Goal: Task Accomplishment & Management: Use online tool/utility

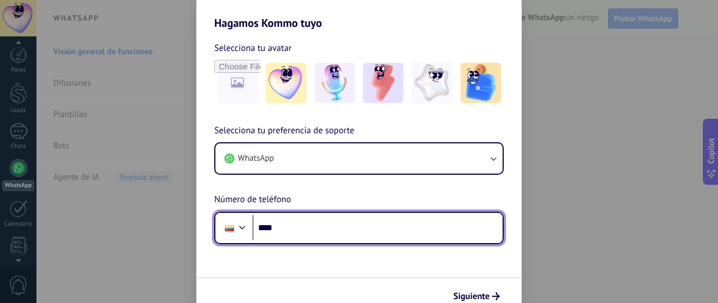
click at [314, 228] on input "****" at bounding box center [377, 228] width 250 height 26
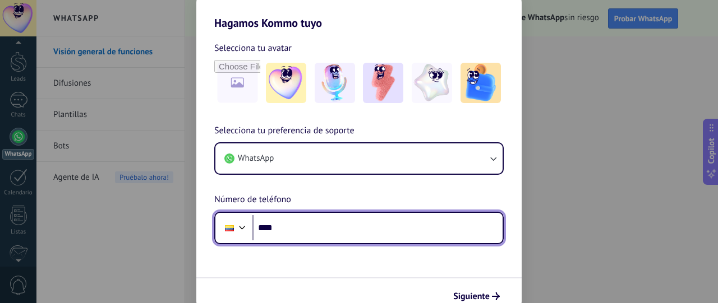
scroll to position [31, 0]
paste input "**********"
type input "**********"
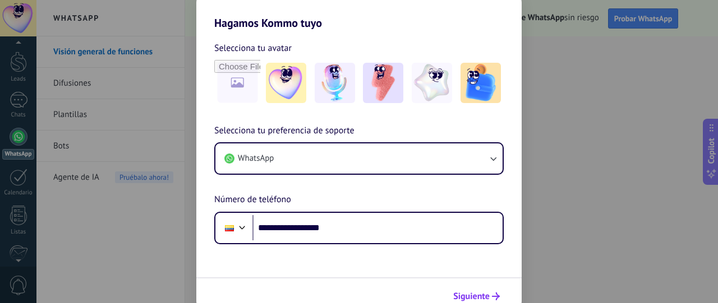
click at [471, 296] on span "Siguiente" at bounding box center [471, 297] width 36 height 8
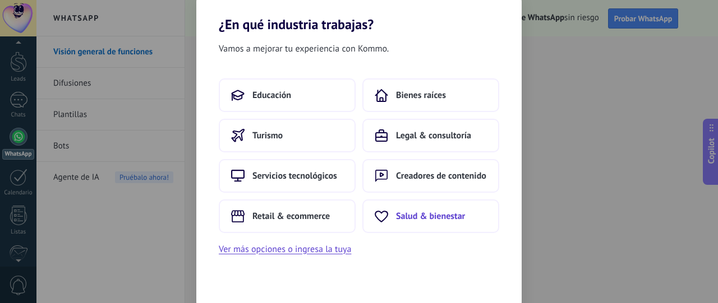
click at [437, 219] on span "Salud & bienestar" at bounding box center [430, 216] width 69 height 11
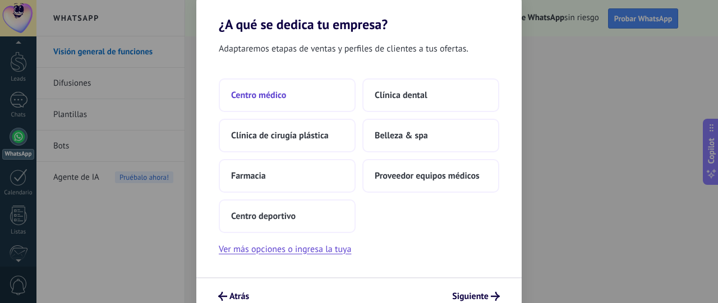
click at [279, 96] on span "Centro médico" at bounding box center [258, 95] width 55 height 11
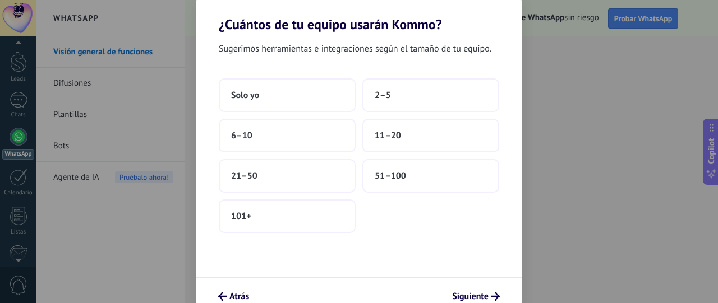
click at [279, 96] on button "Solo yo" at bounding box center [287, 96] width 137 height 34
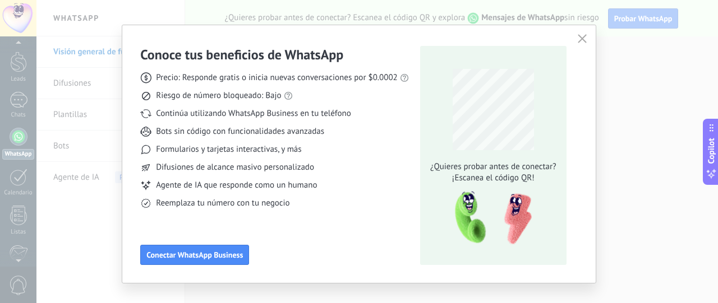
scroll to position [28, 0]
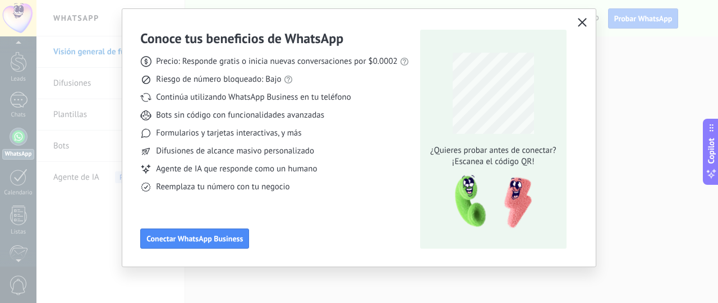
click at [579, 21] on icon "button" at bounding box center [582, 22] width 9 height 9
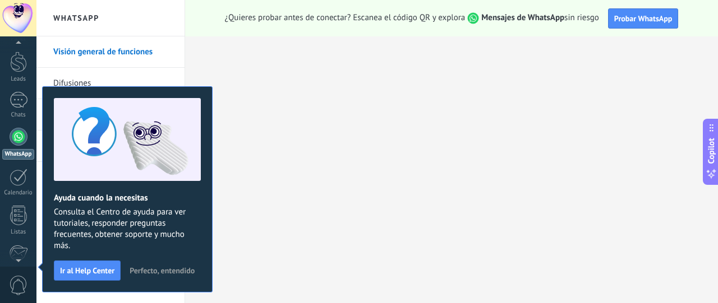
scroll to position [31, 0]
click at [144, 268] on span "Perfecto, entendido" at bounding box center [162, 271] width 65 height 8
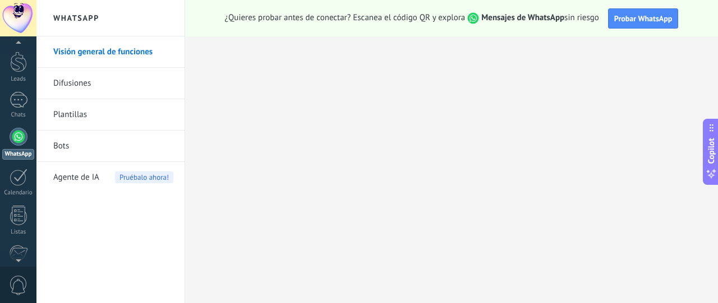
click at [93, 54] on link "Visión general de funciones" at bounding box center [113, 51] width 120 height 31
click at [15, 14] on div at bounding box center [18, 18] width 36 height 36
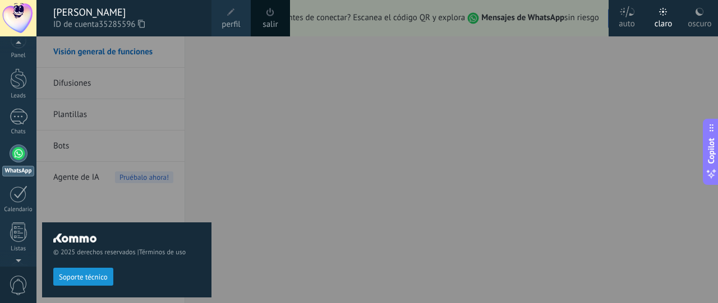
click at [468, 86] on div at bounding box center [395, 151] width 718 height 303
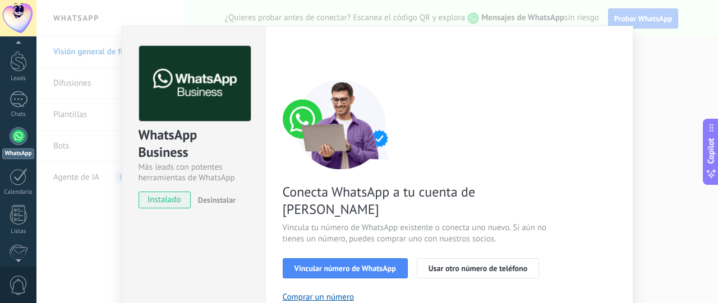
scroll to position [0, 0]
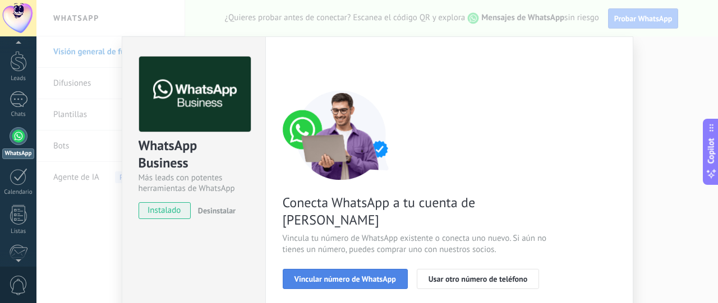
click at [371, 269] on button "Vincular número de WhatsApp" at bounding box center [345, 279] width 125 height 20
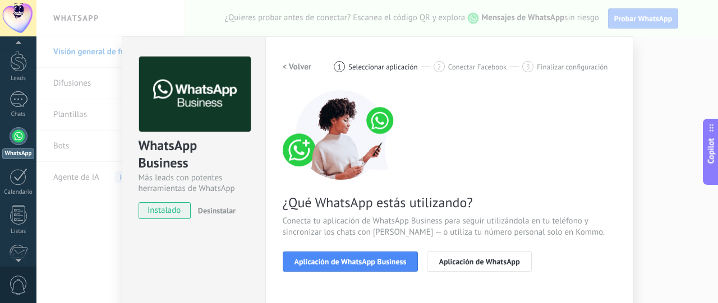
click at [663, 71] on div "WhatsApp Business Más leads con potentes herramientas de WhatsApp instalado Des…" at bounding box center [377, 151] width 682 height 303
